Goal: Information Seeking & Learning: Learn about a topic

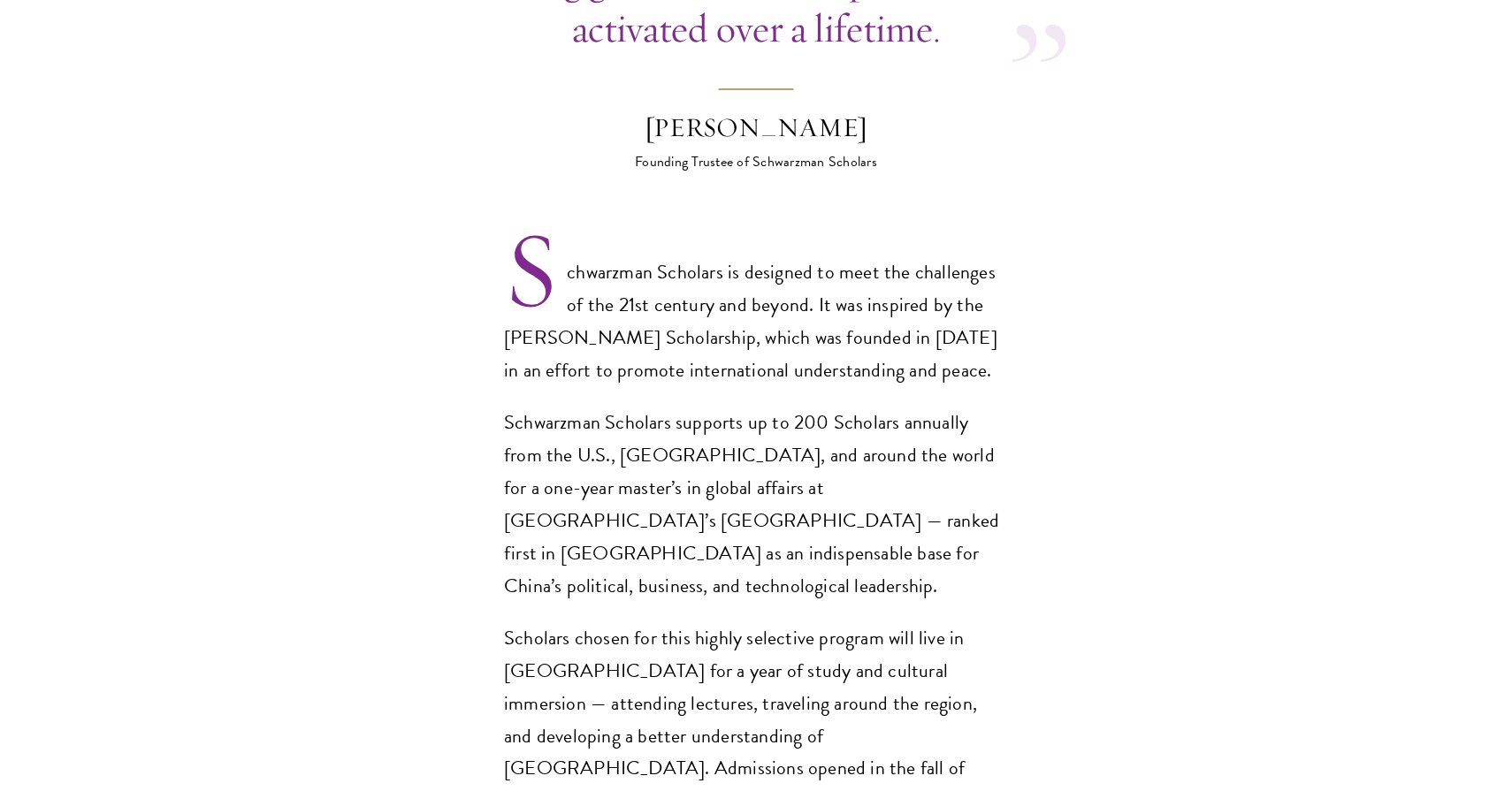
scroll to position [1110, 0]
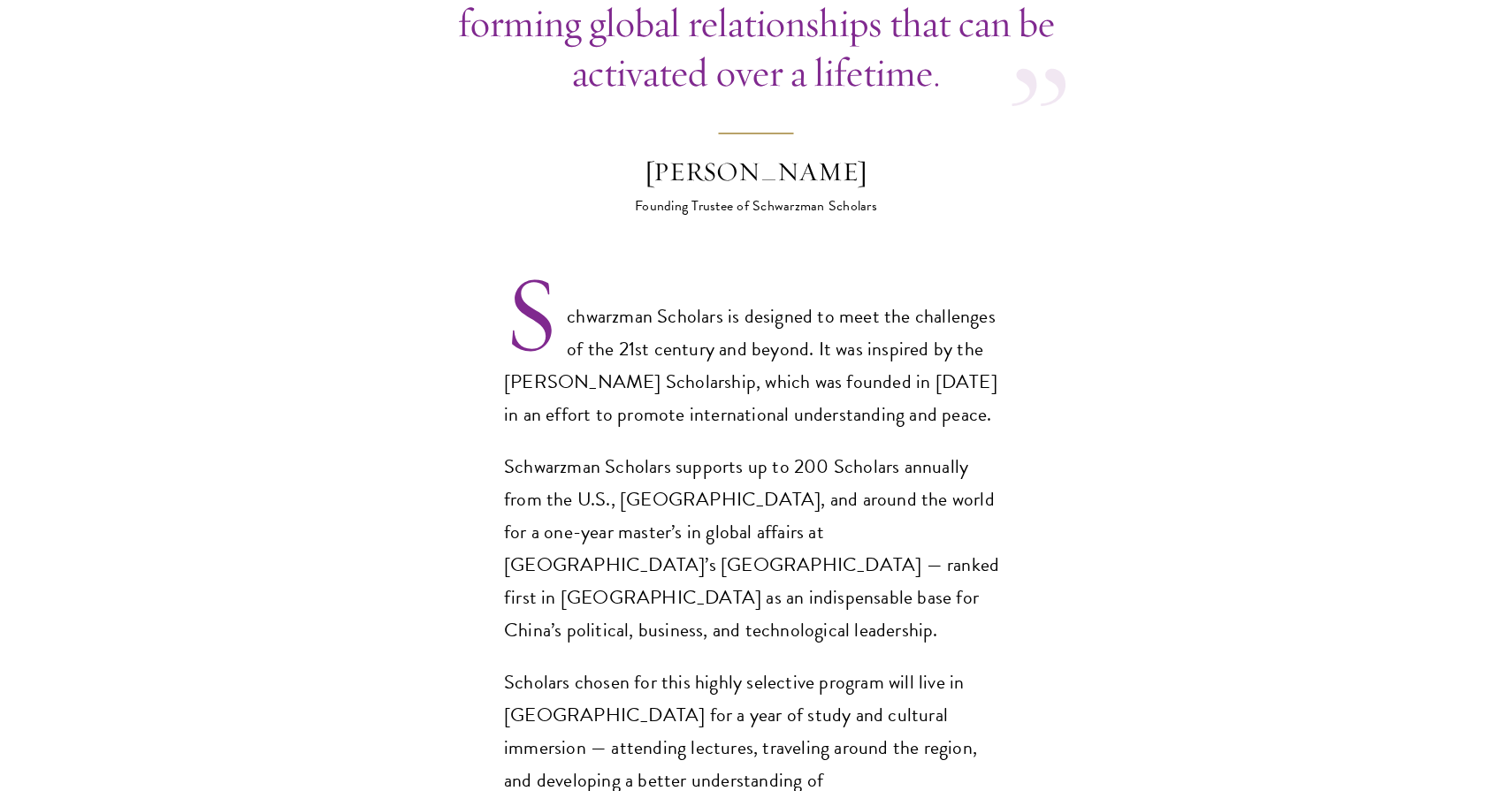
scroll to position [1056, 0]
drag, startPoint x: 842, startPoint y: 505, endPoint x: 696, endPoint y: 507, distance: 146.0
click at [696, 507] on p "Schwarzman Scholars supports up to 200 Scholars annually from the U.S., [GEOGRA…" at bounding box center [756, 547] width 504 height 196
copy p "Tsinghua University"
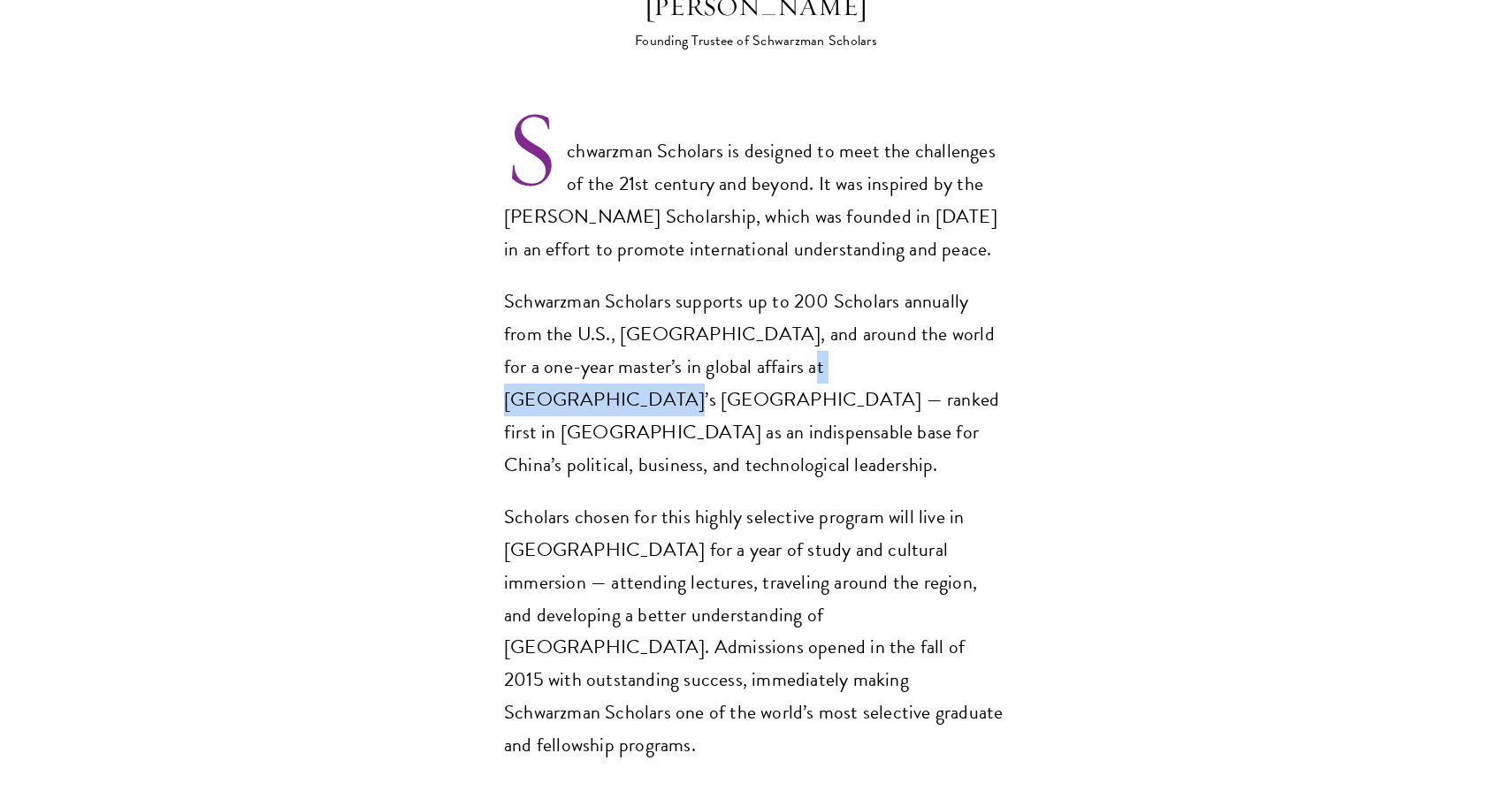
scroll to position [1230, 0]
